Goal: Find specific page/section: Find specific page/section

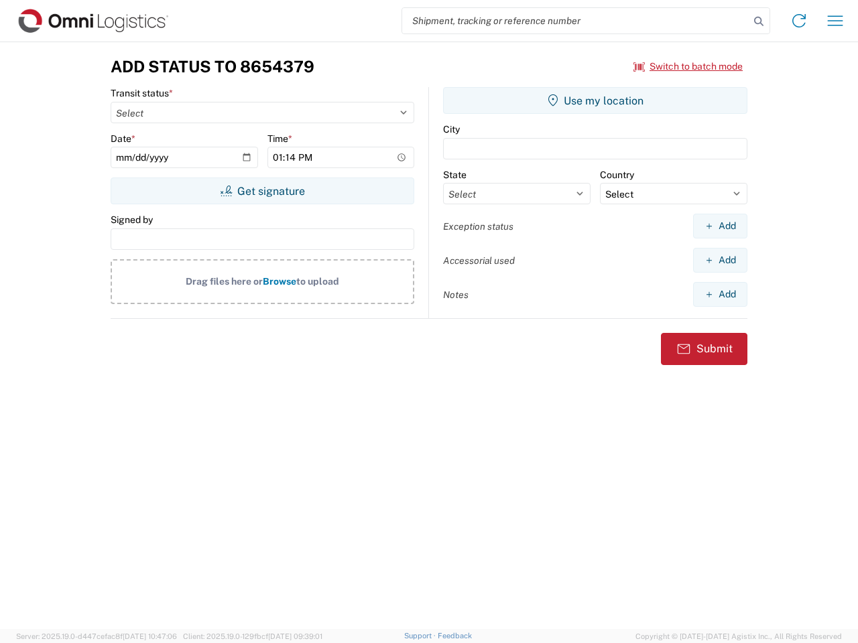
click at [576, 21] on input "search" at bounding box center [575, 20] width 347 height 25
click at [759, 21] on icon at bounding box center [758, 21] width 19 height 19
click at [799, 21] on icon at bounding box center [798, 20] width 21 height 21
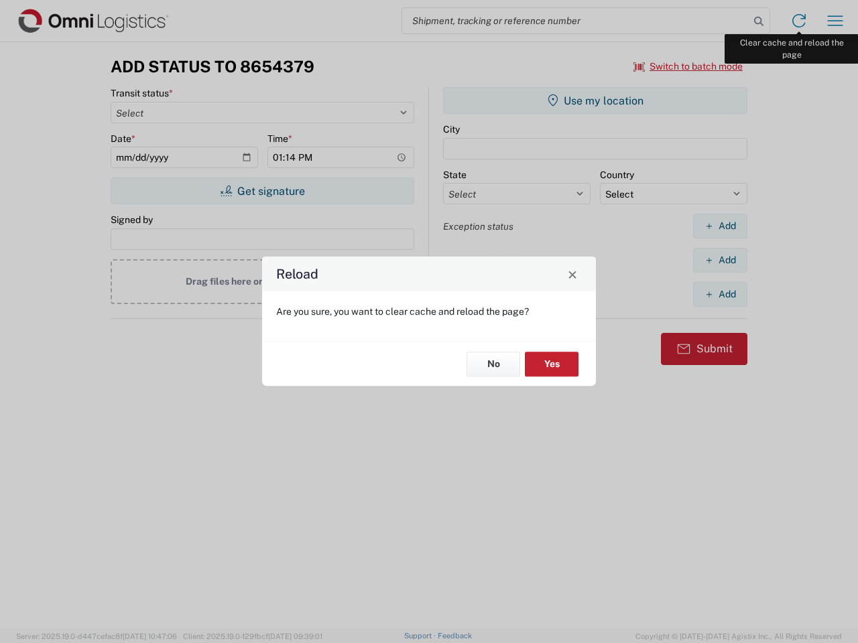
click at [835, 21] on div "Reload Are you sure, you want to clear cache and reload the page? No Yes" at bounding box center [429, 321] width 858 height 643
click at [688, 66] on div "Reload Are you sure, you want to clear cache and reload the page? No Yes" at bounding box center [429, 321] width 858 height 643
click at [262, 191] on div "Reload Are you sure, you want to clear cache and reload the page? No Yes" at bounding box center [429, 321] width 858 height 643
click at [595, 101] on div "Reload Are you sure, you want to clear cache and reload the page? No Yes" at bounding box center [429, 321] width 858 height 643
click at [720, 226] on div "Reload Are you sure, you want to clear cache and reload the page? No Yes" at bounding box center [429, 321] width 858 height 643
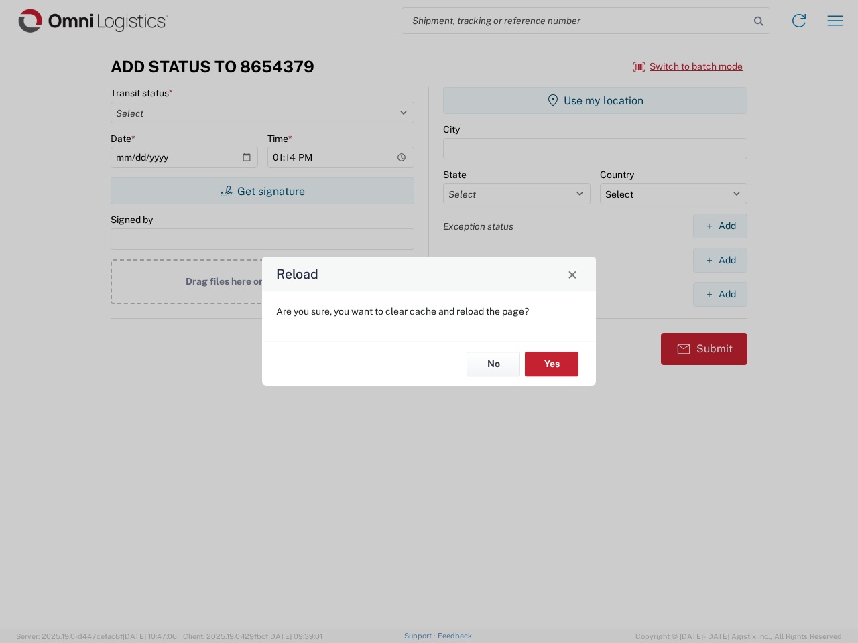
click at [720, 260] on div "Reload Are you sure, you want to clear cache and reload the page? No Yes" at bounding box center [429, 321] width 858 height 643
click at [720, 294] on div "Reload Are you sure, you want to clear cache and reload the page? No Yes" at bounding box center [429, 321] width 858 height 643
